Goal: Information Seeking & Learning: Learn about a topic

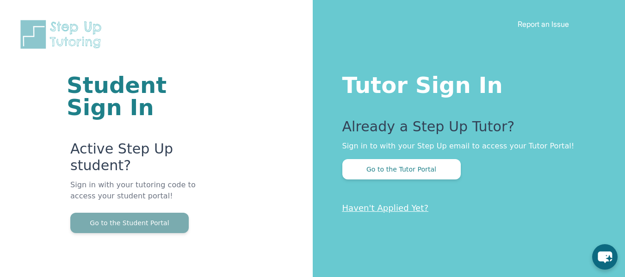
click at [141, 218] on button "Go to the Student Portal" at bounding box center [129, 223] width 118 height 20
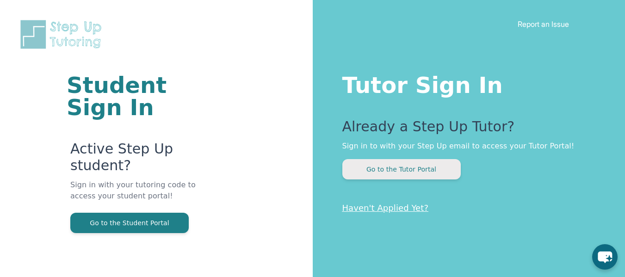
click at [390, 174] on button "Go to the Tutor Portal" at bounding box center [401, 169] width 118 height 20
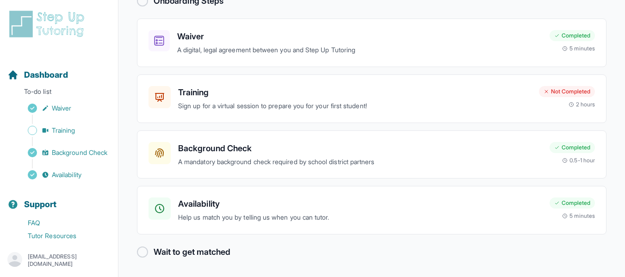
scroll to position [61, 0]
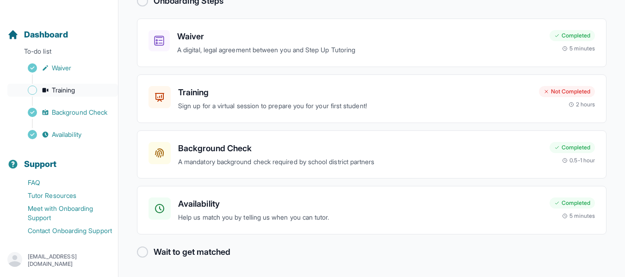
click at [61, 86] on span "Training" at bounding box center [64, 90] width 24 height 9
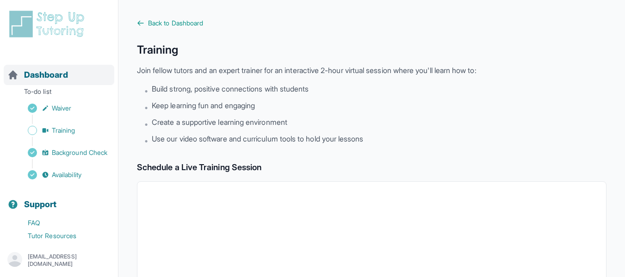
click at [55, 80] on span "Dashboard" at bounding box center [46, 74] width 44 height 13
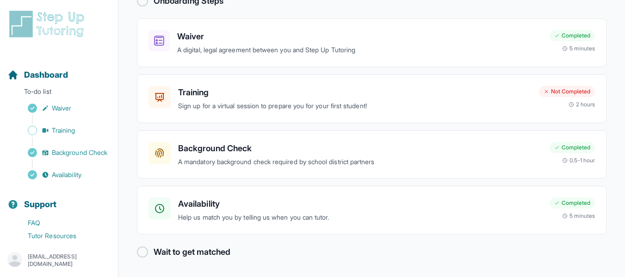
scroll to position [61, 0]
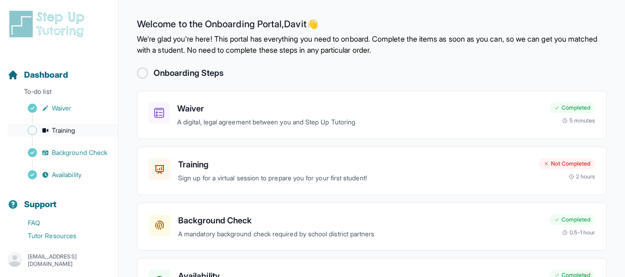
scroll to position [61, 0]
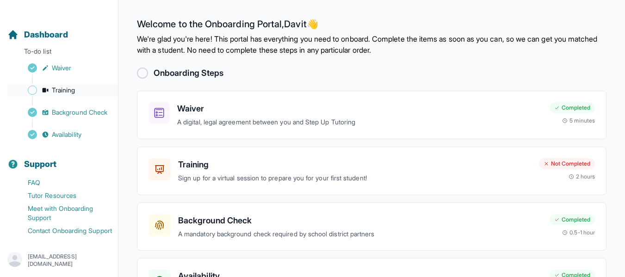
click at [63, 86] on span "Training" at bounding box center [64, 90] width 24 height 9
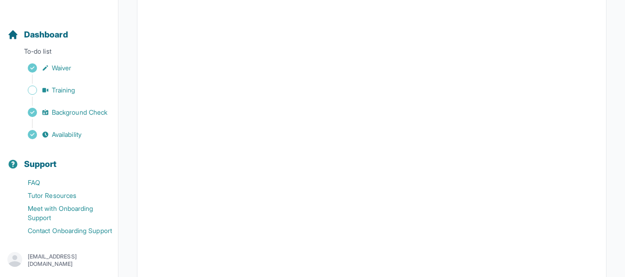
scroll to position [284, 0]
